Goal: Task Accomplishment & Management: Use online tool/utility

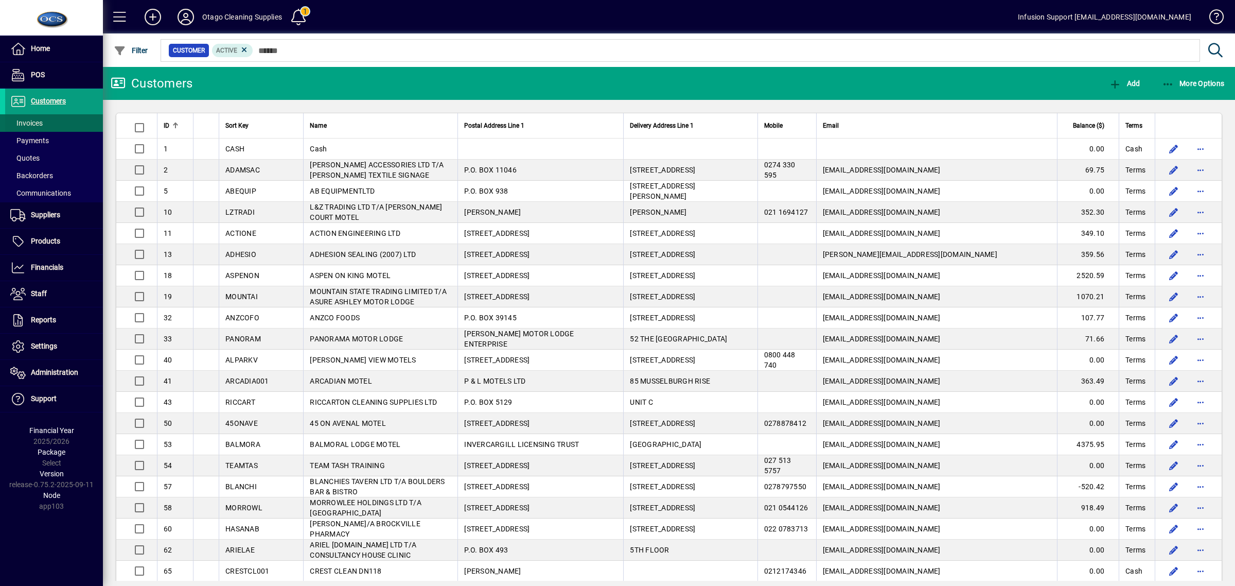
click at [44, 118] on span at bounding box center [54, 123] width 98 height 25
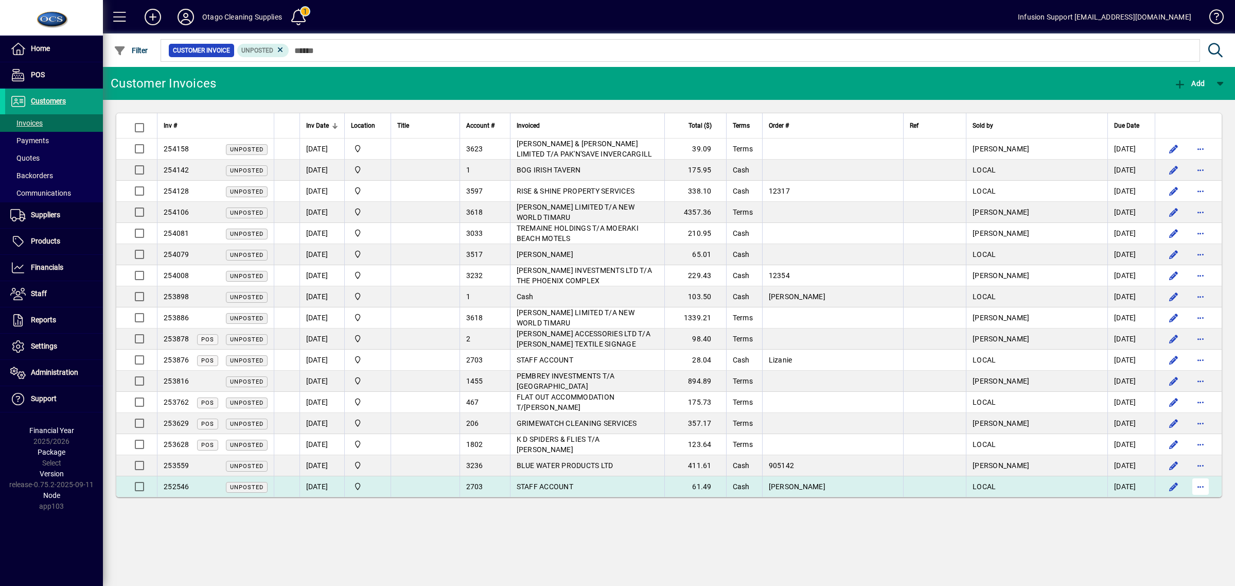
click at [1204, 487] on span "button" at bounding box center [1201, 486] width 25 height 25
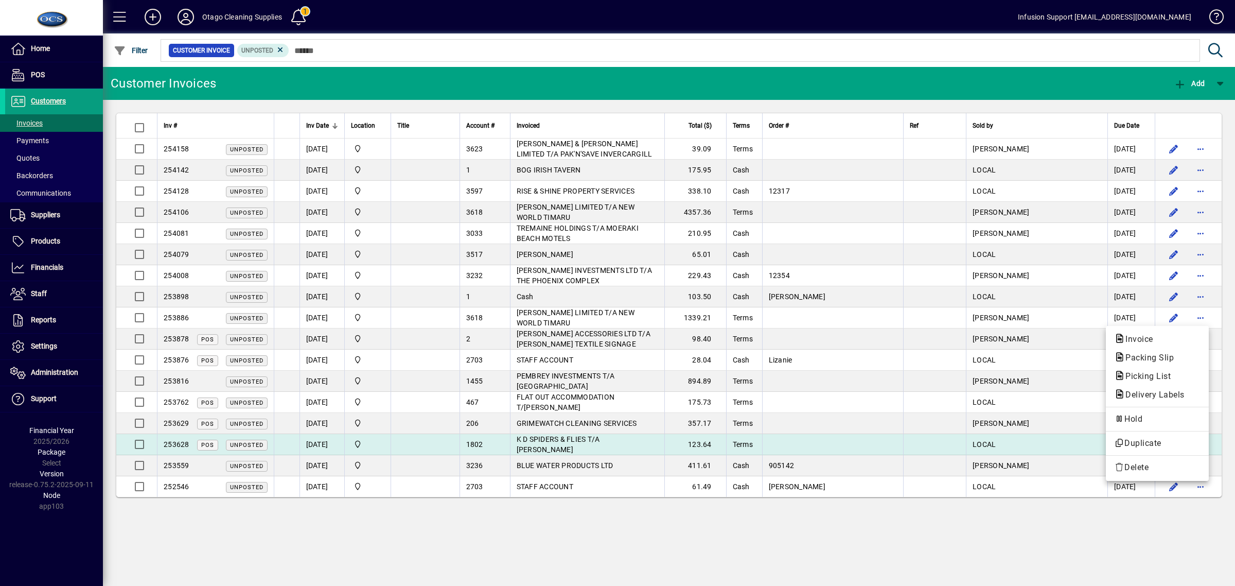
drag, startPoint x: 1050, startPoint y: 527, endPoint x: 1049, endPoint y: 451, distance: 75.7
click at [1050, 518] on div at bounding box center [617, 293] width 1235 height 586
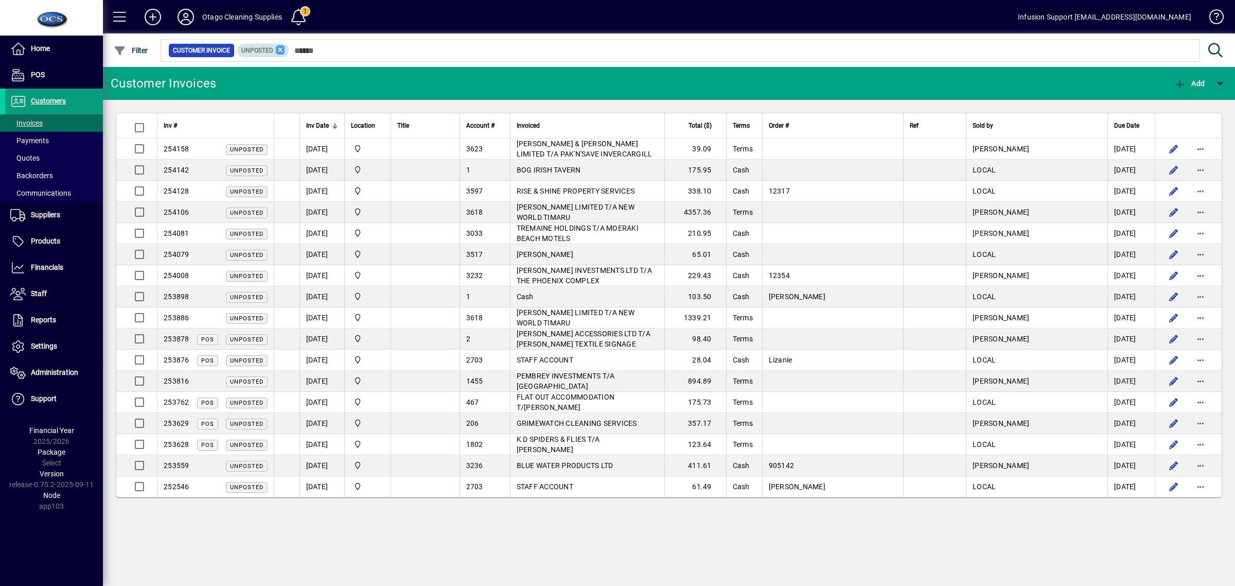
click at [280, 50] on icon at bounding box center [280, 49] width 9 height 9
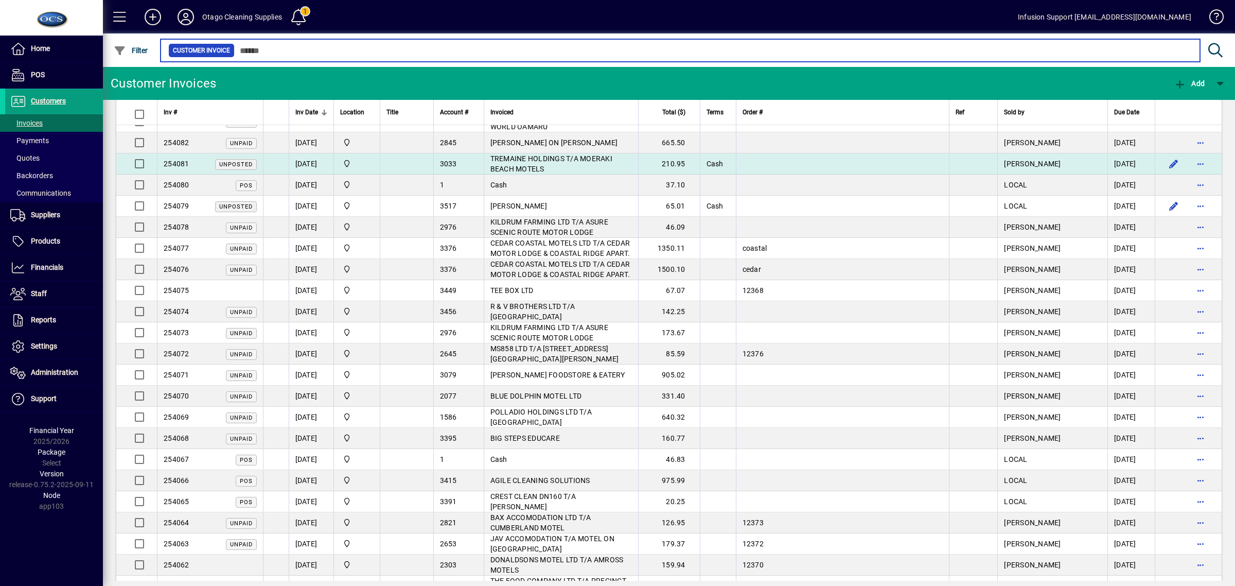
scroll to position [1722, 0]
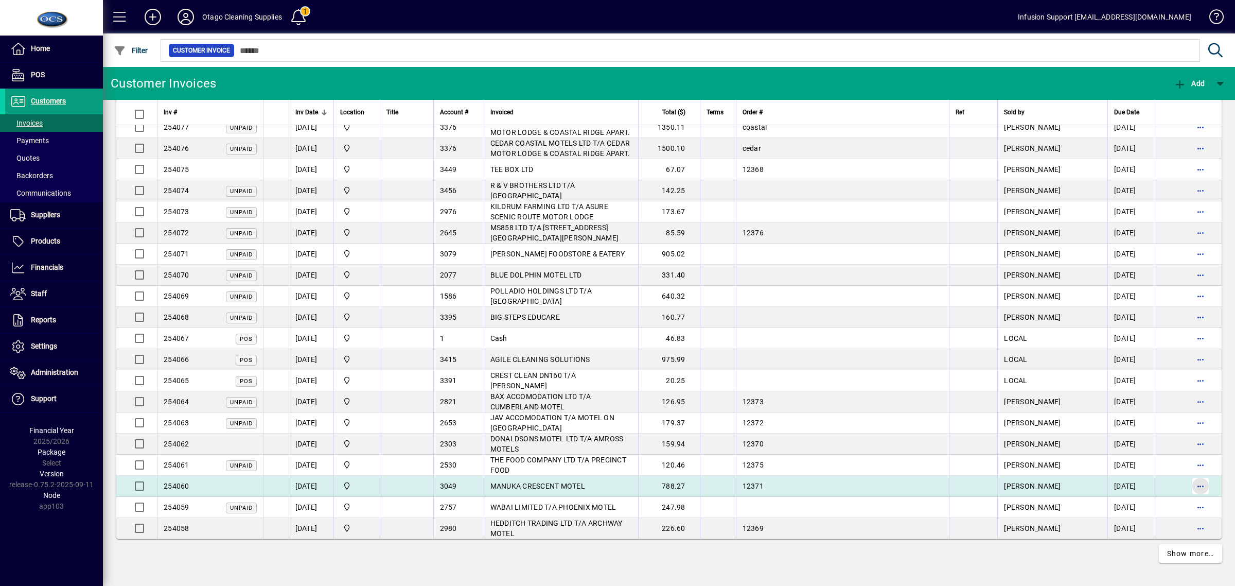
drag, startPoint x: 1187, startPoint y: 482, endPoint x: 1193, endPoint y: 480, distance: 6.5
click at [1193, 480] on span "button" at bounding box center [1201, 486] width 25 height 25
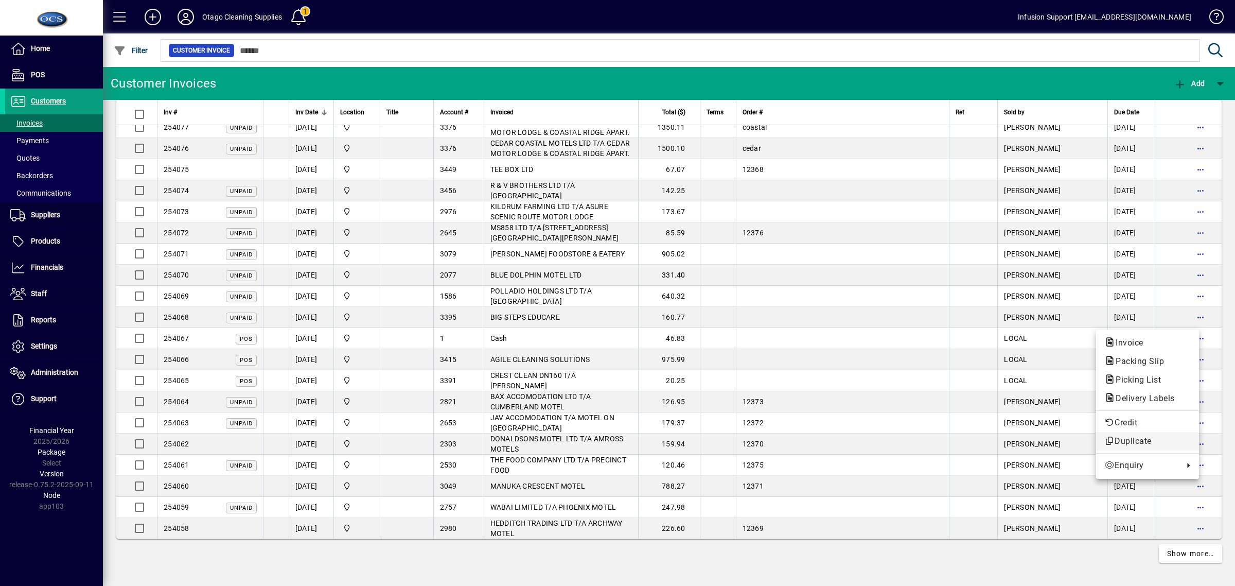
click at [1127, 437] on span "Duplicate" at bounding box center [1148, 441] width 86 height 12
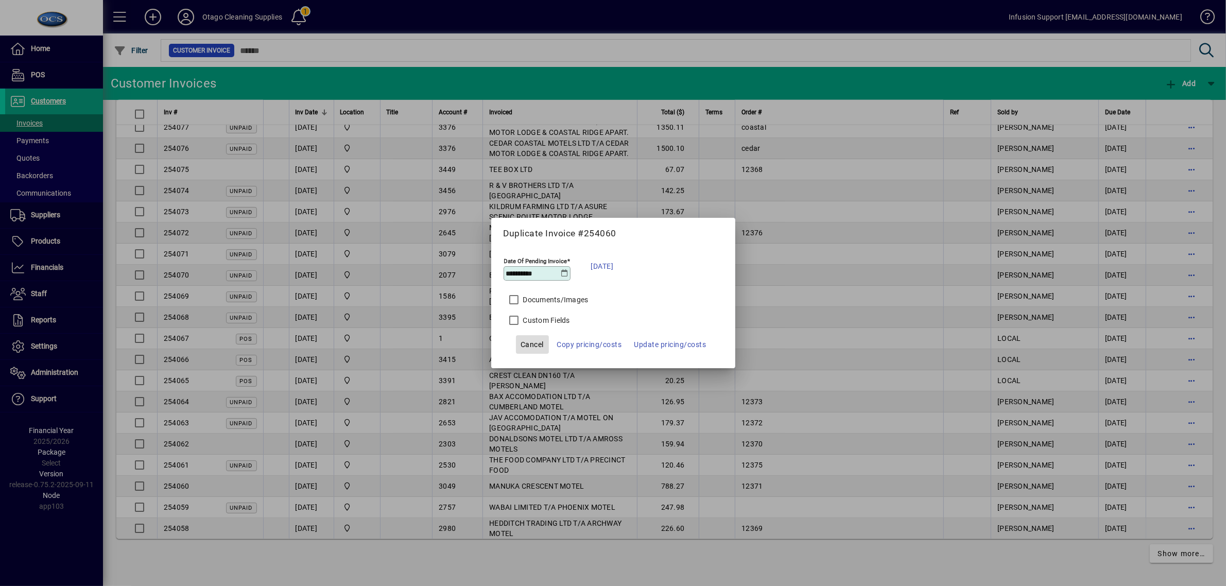
click at [526, 340] on span "Cancel" at bounding box center [531, 344] width 23 height 12
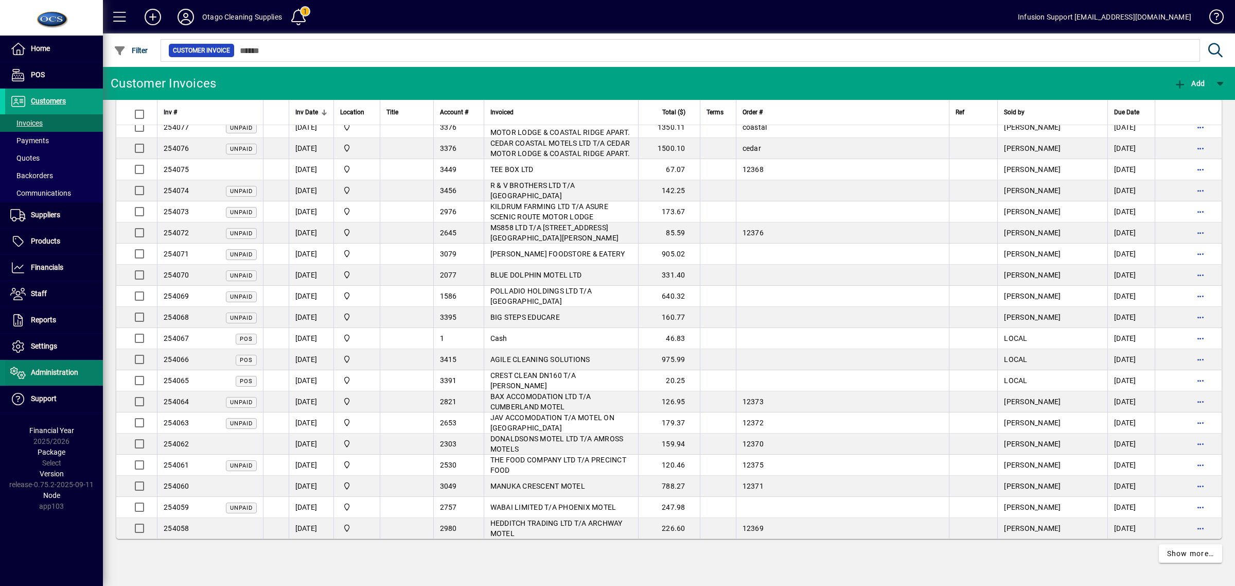
click at [46, 373] on span "Administration" at bounding box center [54, 372] width 47 height 8
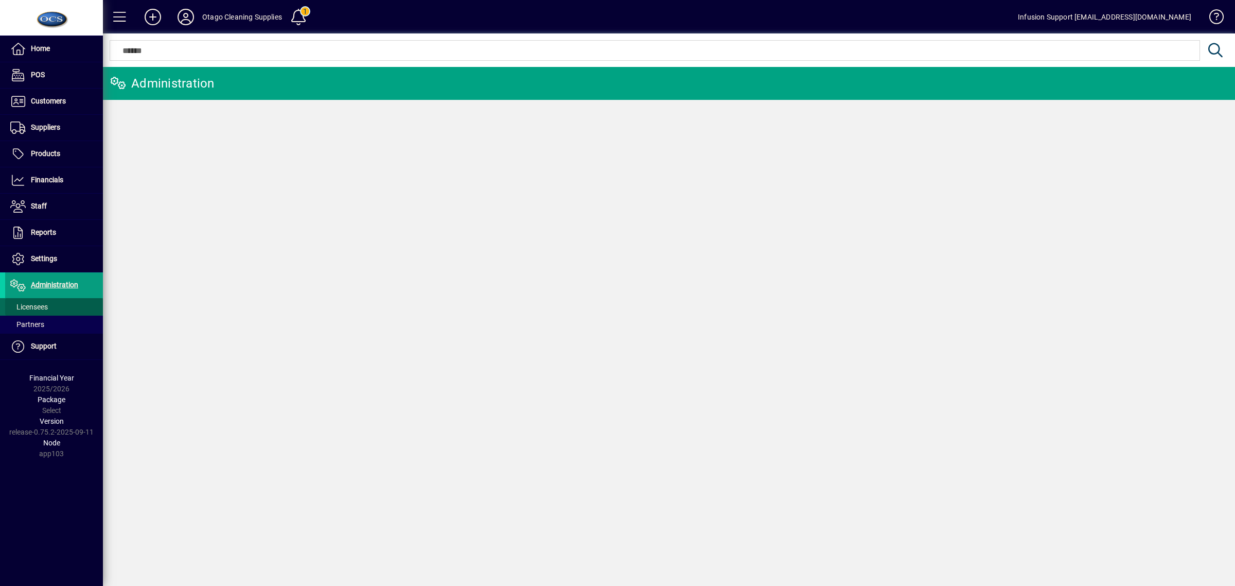
click at [50, 305] on span at bounding box center [54, 306] width 98 height 25
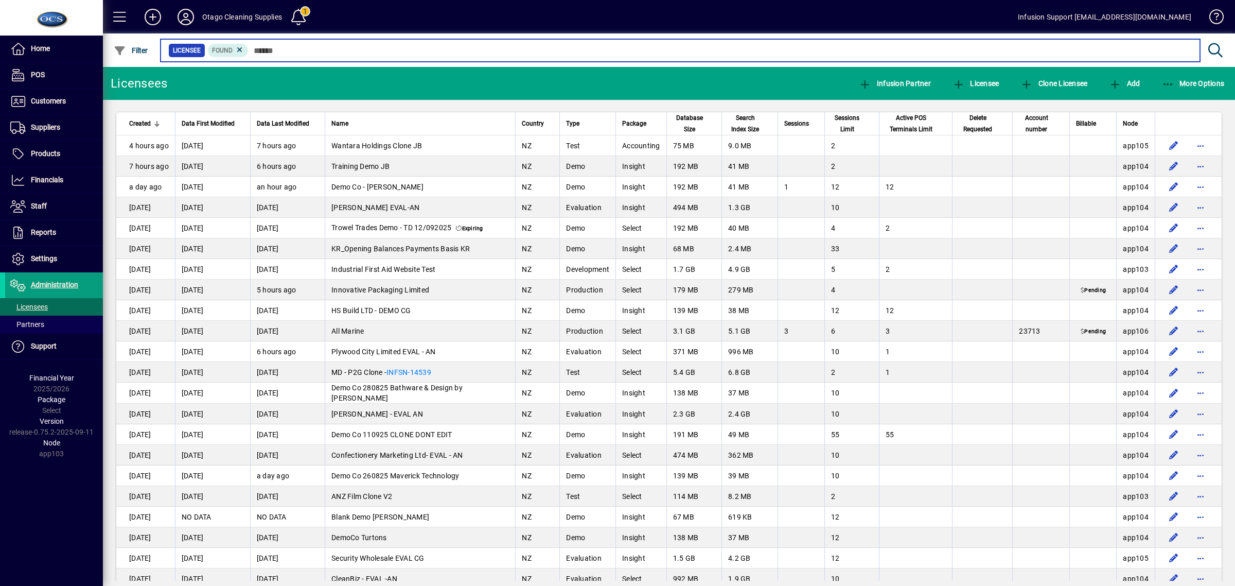
scroll to position [1, 0]
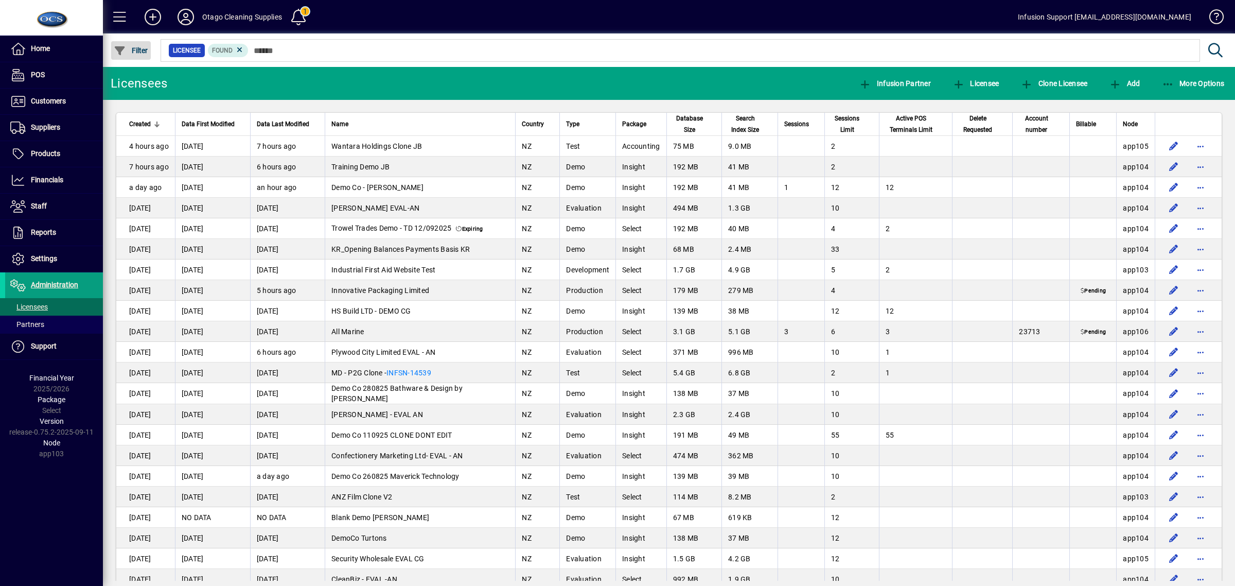
click at [117, 47] on icon "button" at bounding box center [120, 51] width 13 height 10
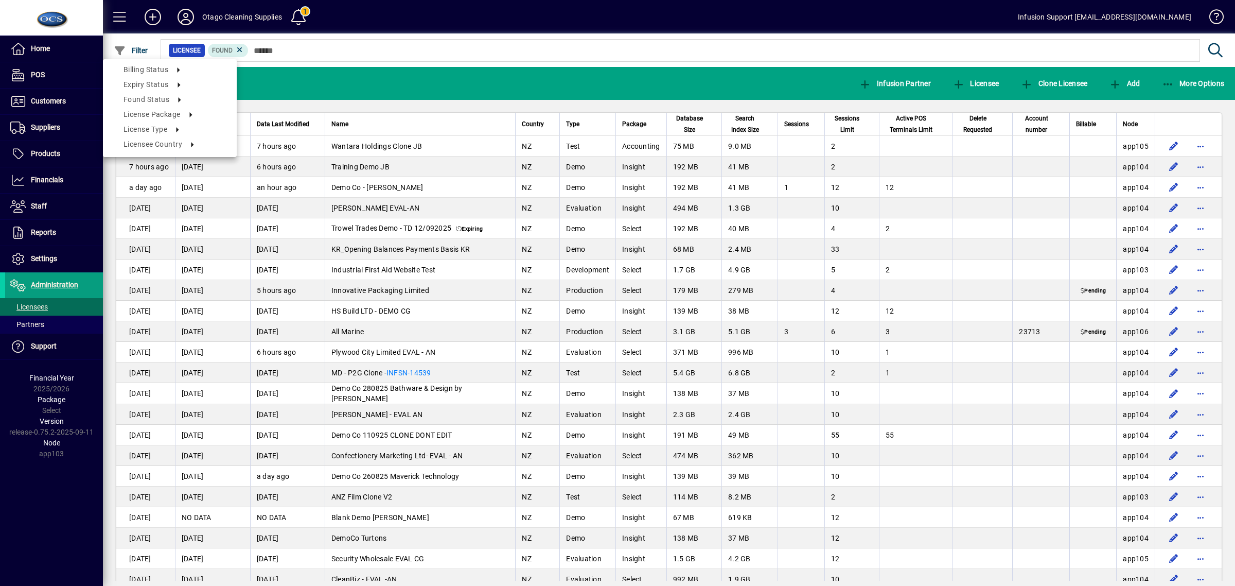
click at [284, 46] on div at bounding box center [617, 293] width 1235 height 586
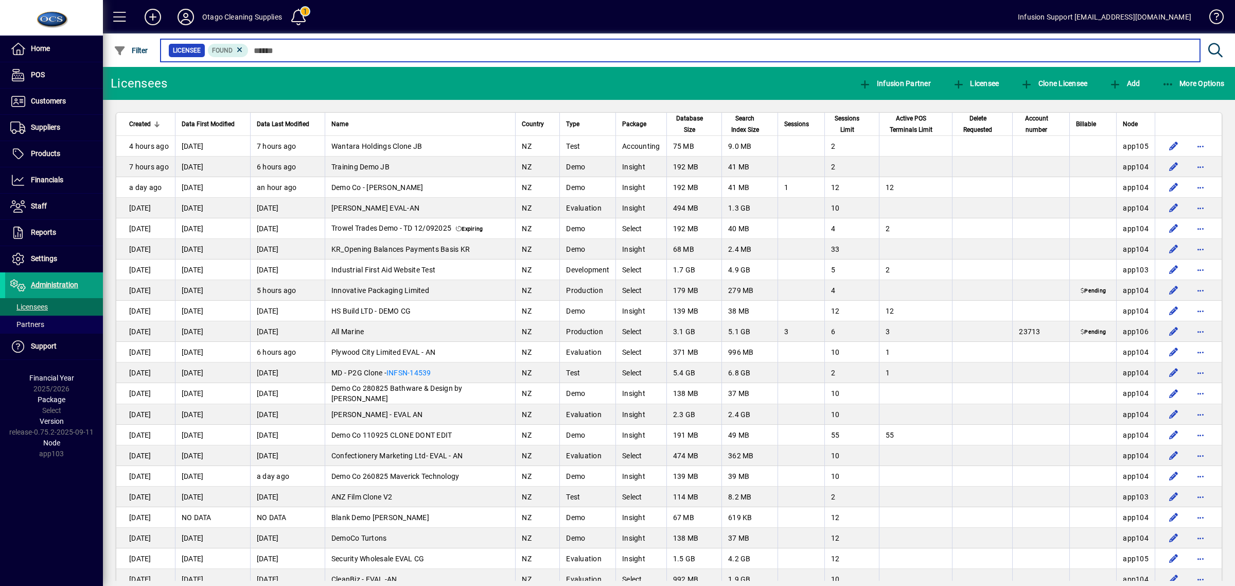
click at [285, 48] on input "text" at bounding box center [721, 50] width 944 height 14
type input "******"
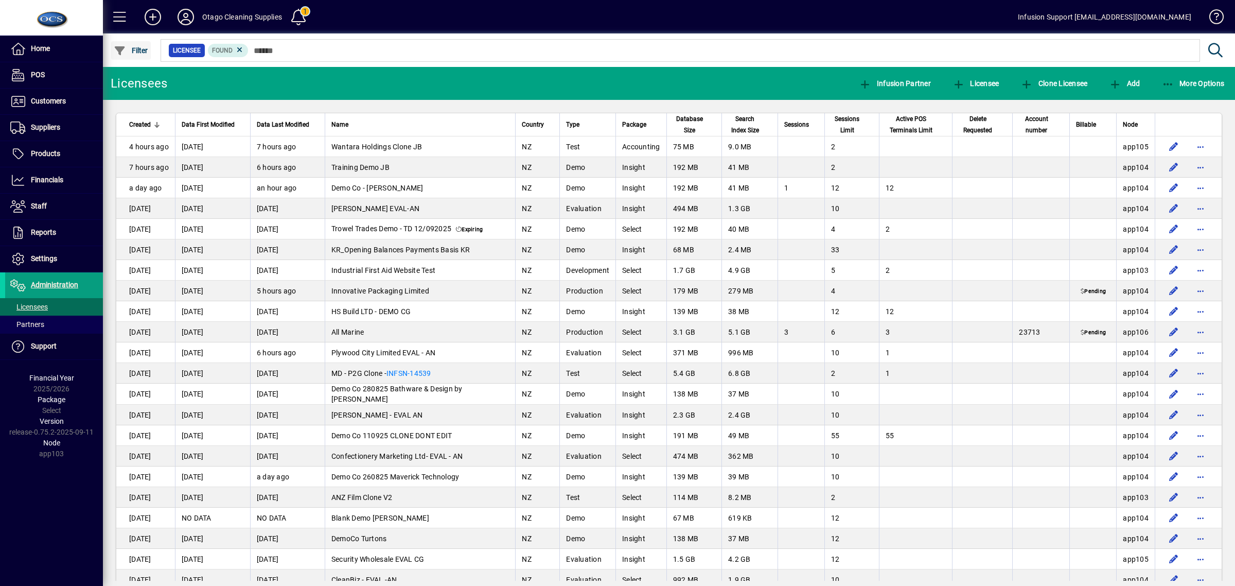
click at [124, 40] on span "button" at bounding box center [131, 50] width 40 height 25
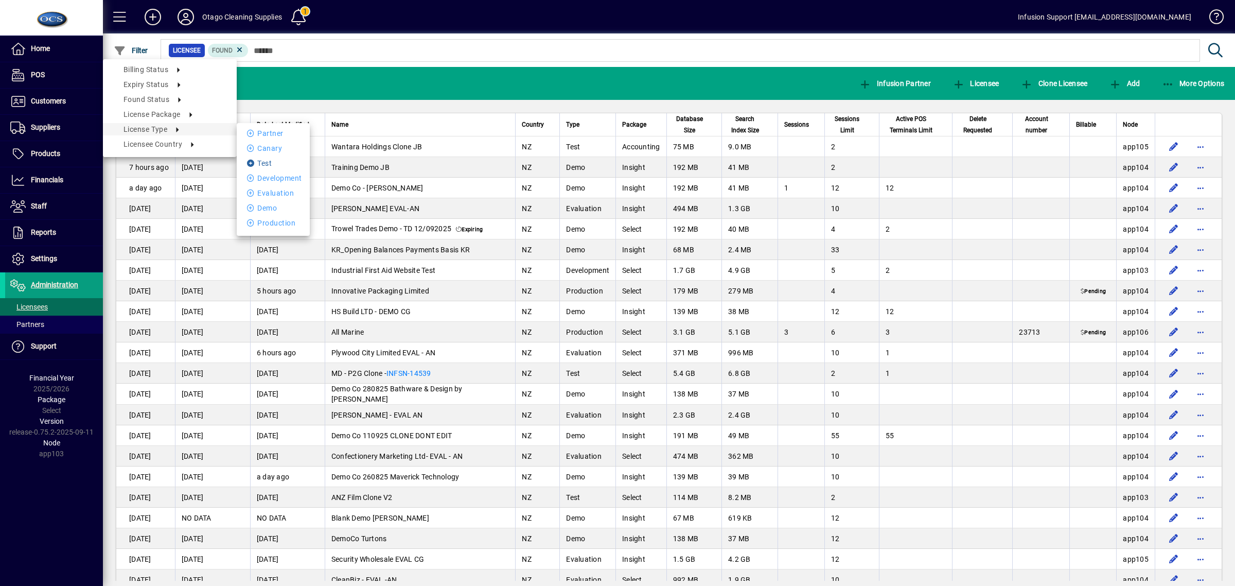
click at [259, 158] on li "Test" at bounding box center [273, 163] width 73 height 12
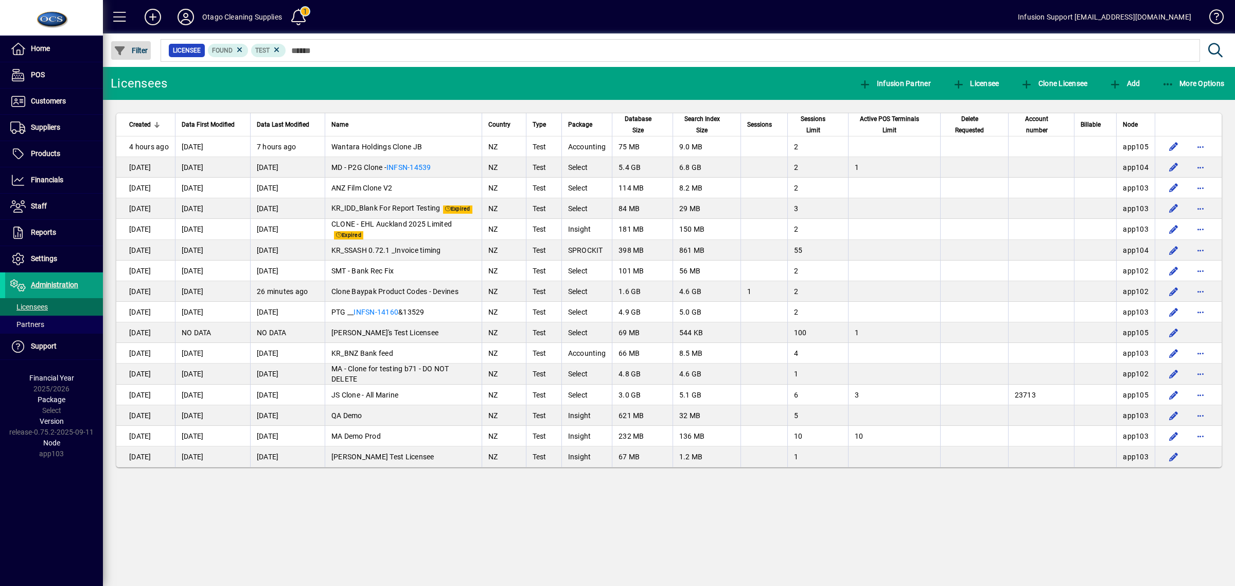
click at [140, 53] on span "Filter" at bounding box center [131, 50] width 34 height 8
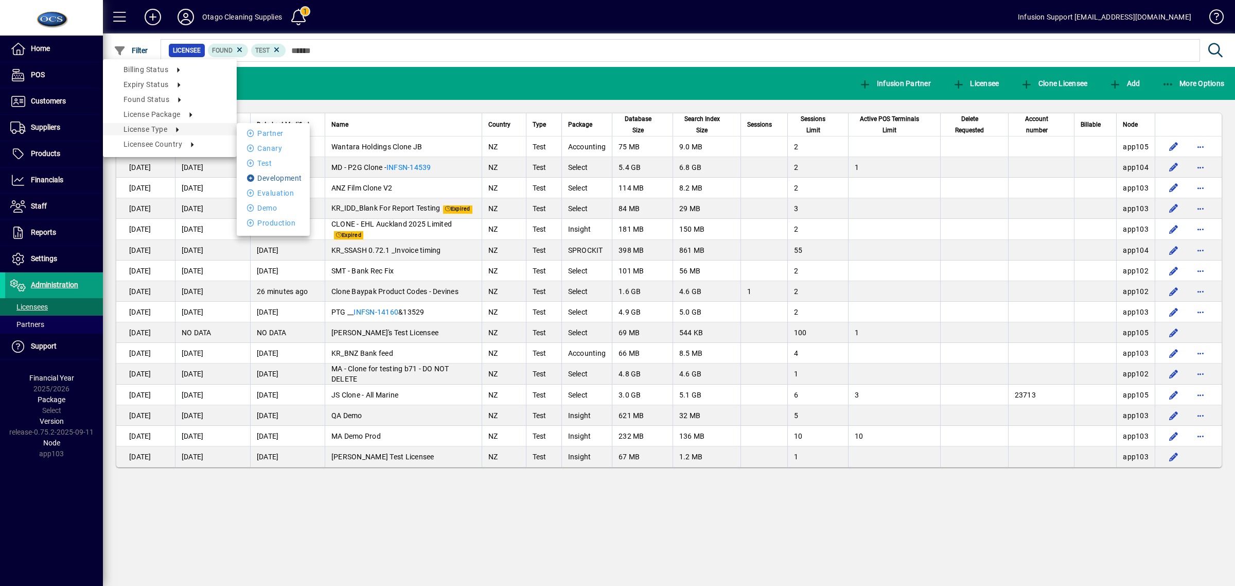
click at [263, 176] on li "Development" at bounding box center [273, 178] width 73 height 12
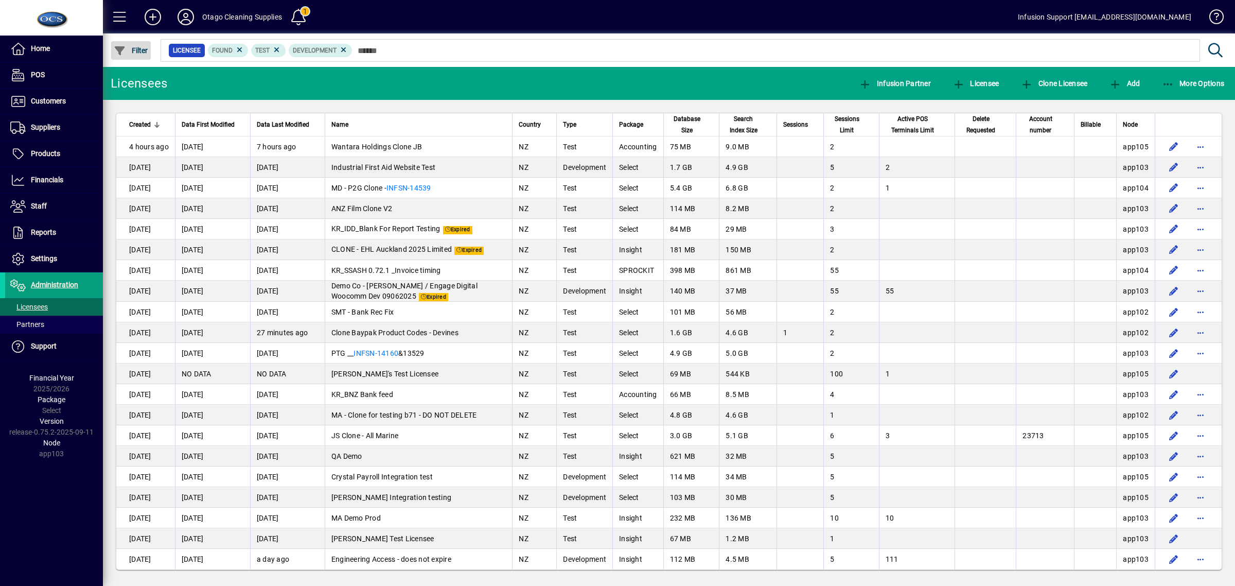
click at [121, 50] on icon "button" at bounding box center [120, 51] width 13 height 10
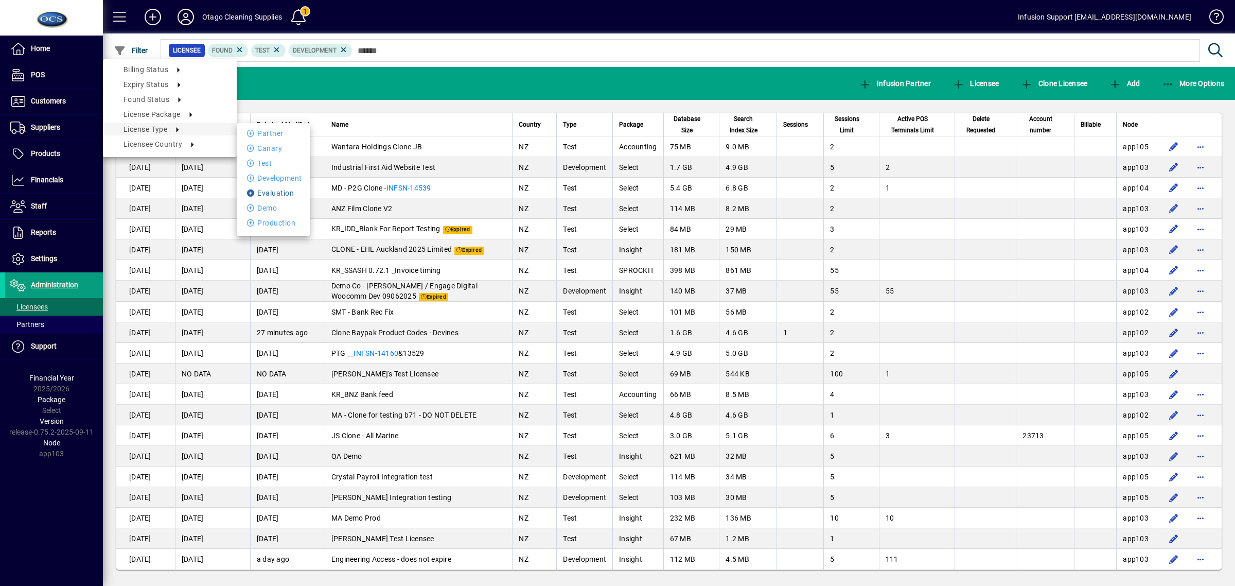
click at [266, 191] on li "Evaluation" at bounding box center [273, 193] width 73 height 12
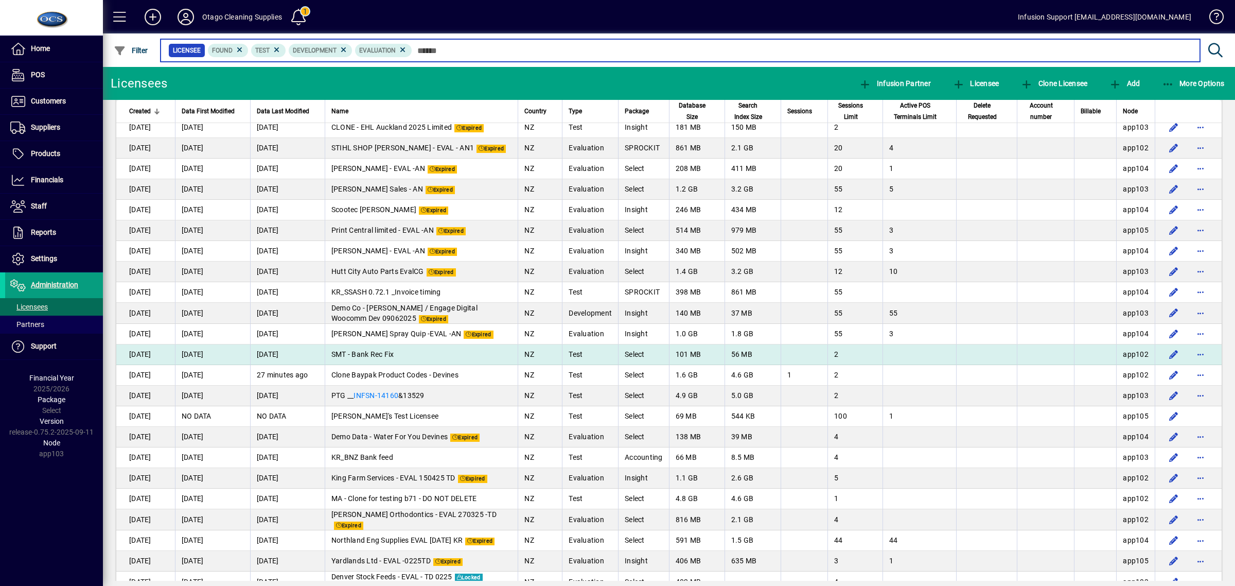
scroll to position [1093, 0]
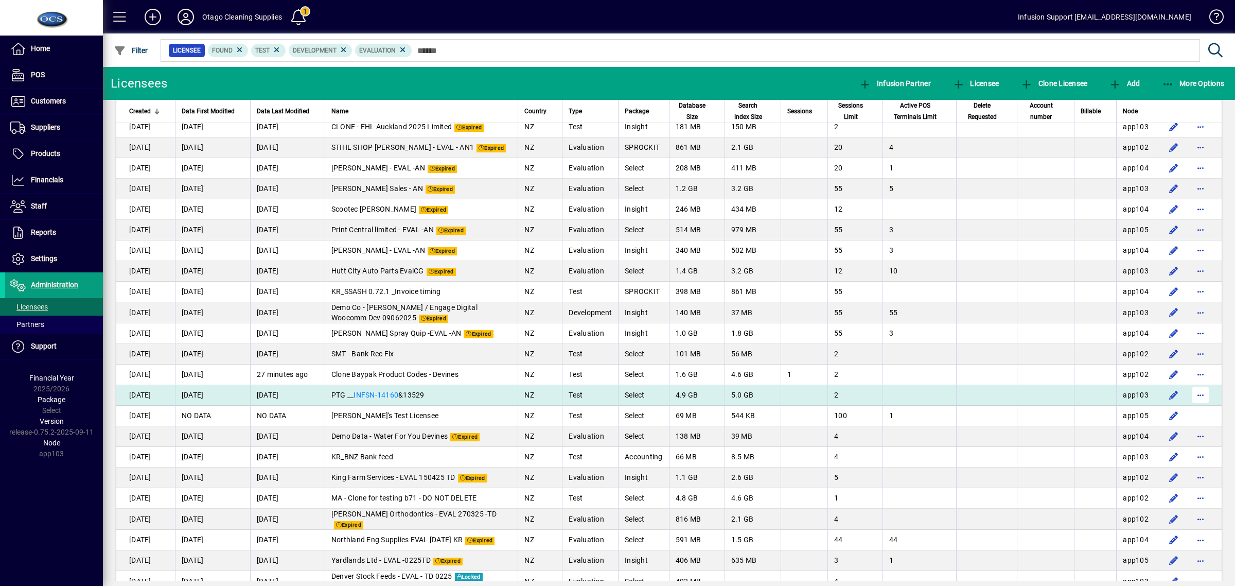
click at [1199, 390] on span "button" at bounding box center [1201, 394] width 25 height 25
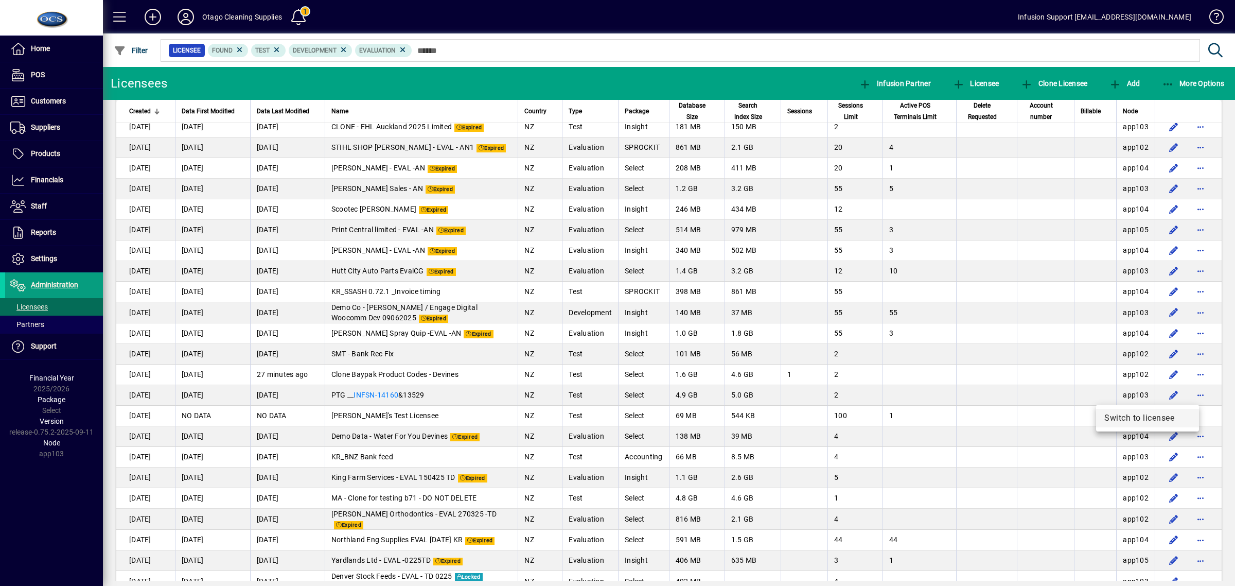
click at [1151, 409] on button "Switch to licensee" at bounding box center [1147, 418] width 103 height 19
